Goal: Find specific page/section: Find specific page/section

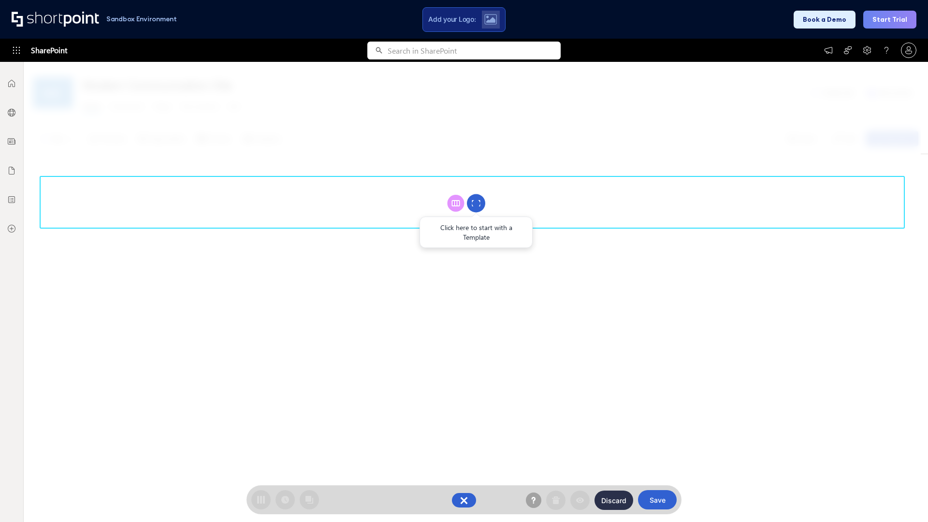
click at [476, 203] on circle at bounding box center [476, 203] width 18 height 18
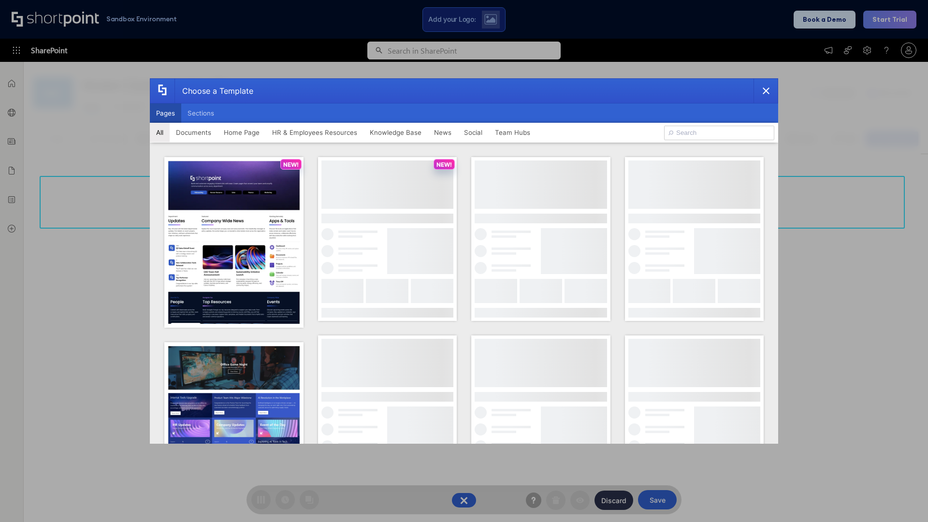
click at [165, 113] on button "Pages" at bounding box center [165, 112] width 31 height 19
type input "Team Hub 4"
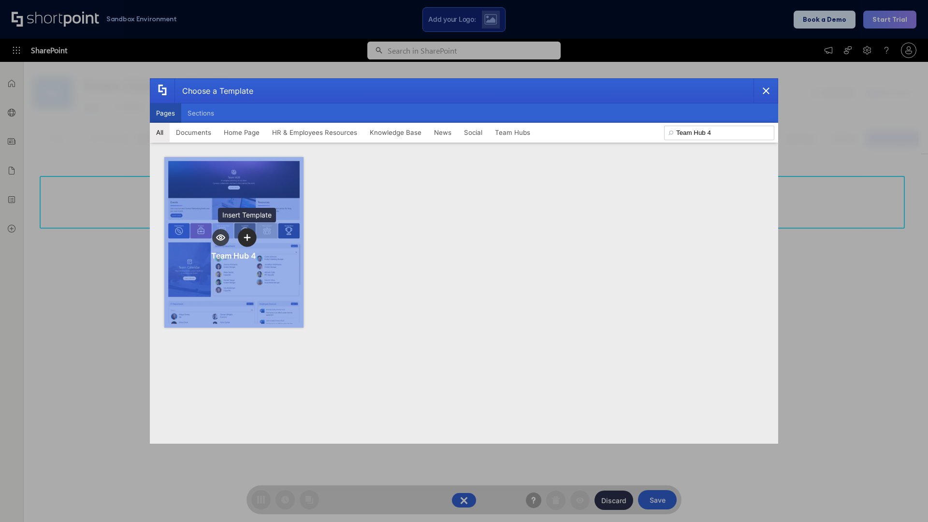
click at [247, 237] on icon "template selector" at bounding box center [247, 237] width 7 height 7
